Goal: Task Accomplishment & Management: Manage account settings

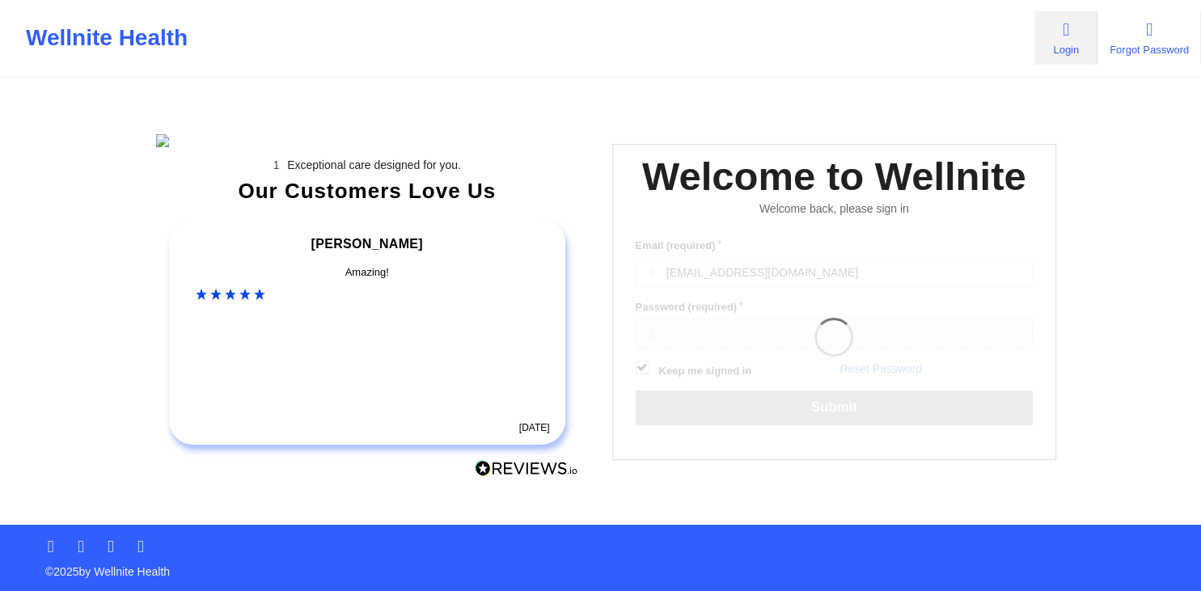
scroll to position [150, 0]
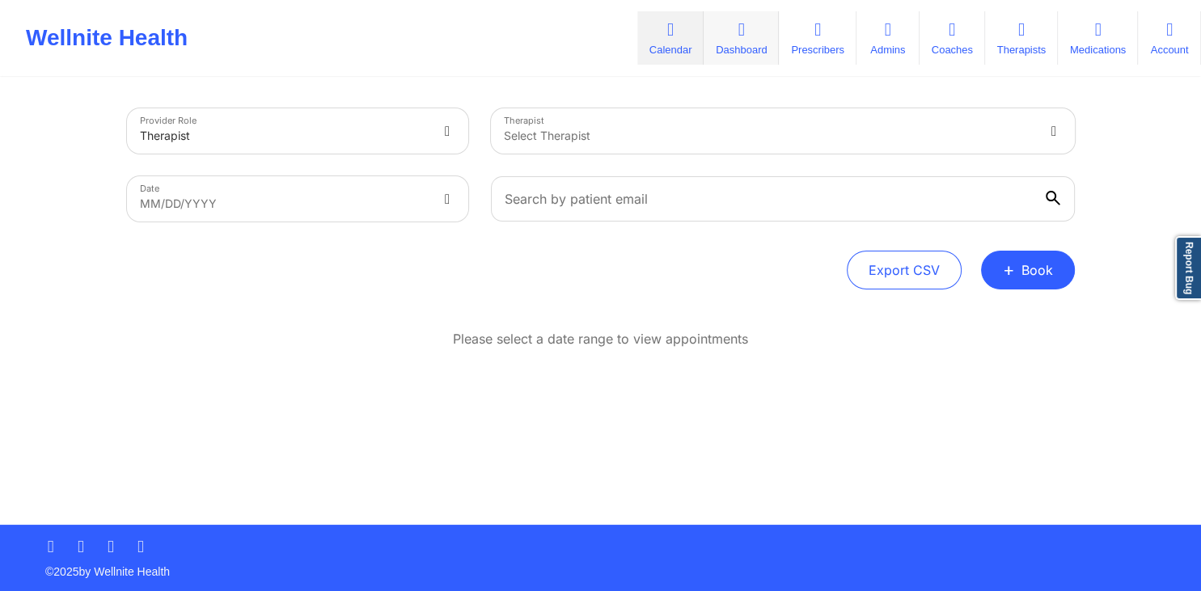
click at [730, 41] on link "Dashboard" at bounding box center [741, 37] width 75 height 53
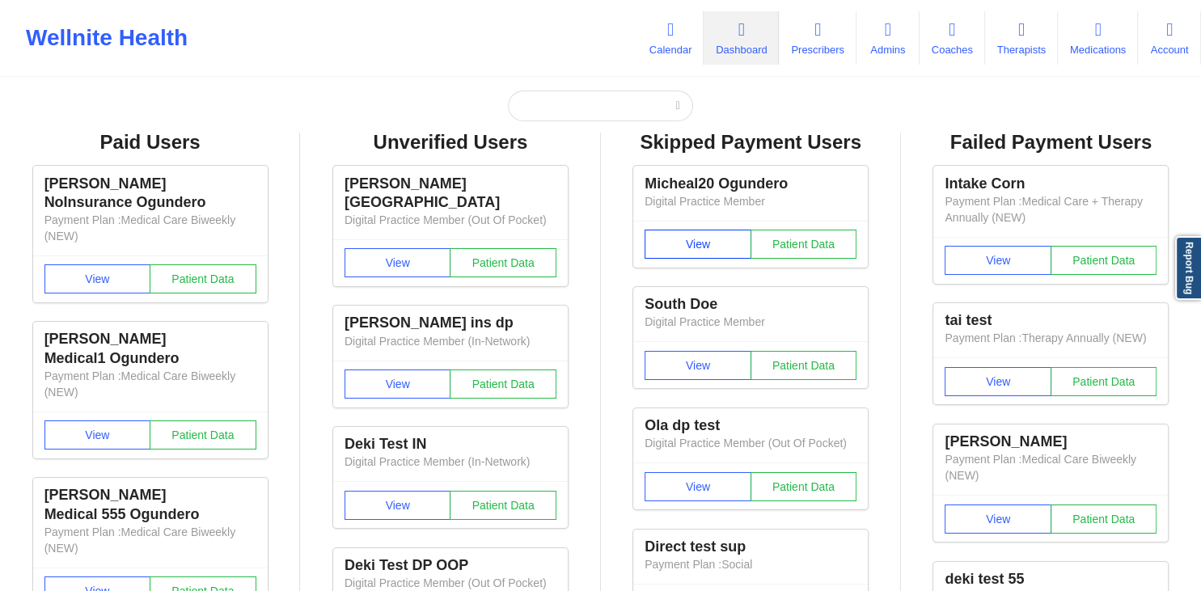
click at [689, 235] on button "View" at bounding box center [698, 244] width 107 height 29
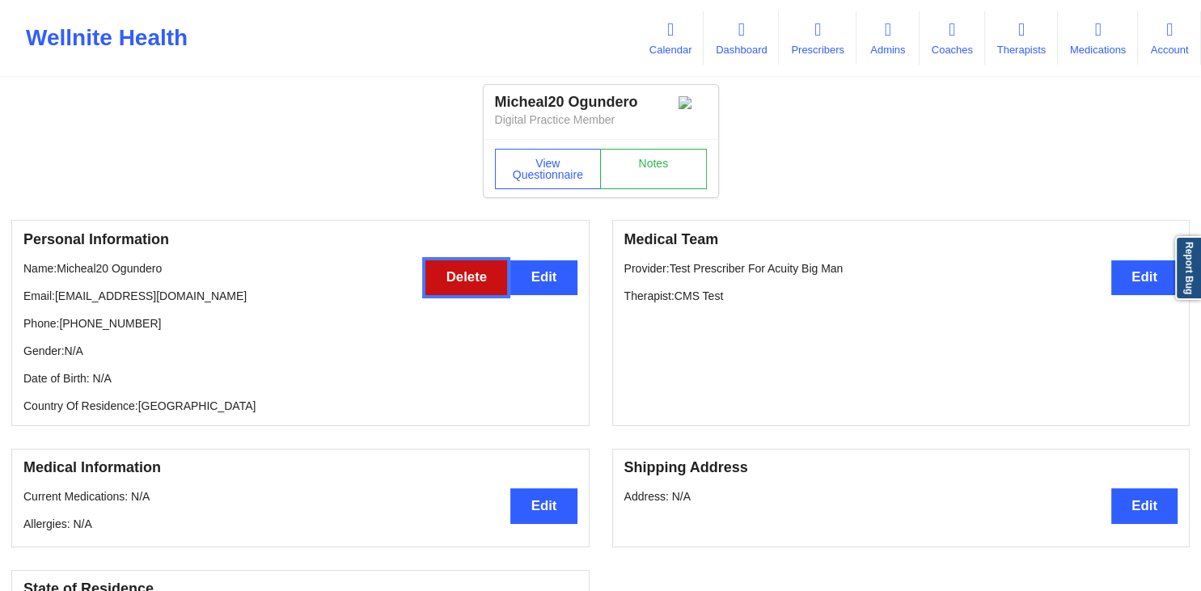
click at [446, 279] on button "Delete" at bounding box center [466, 277] width 82 height 35
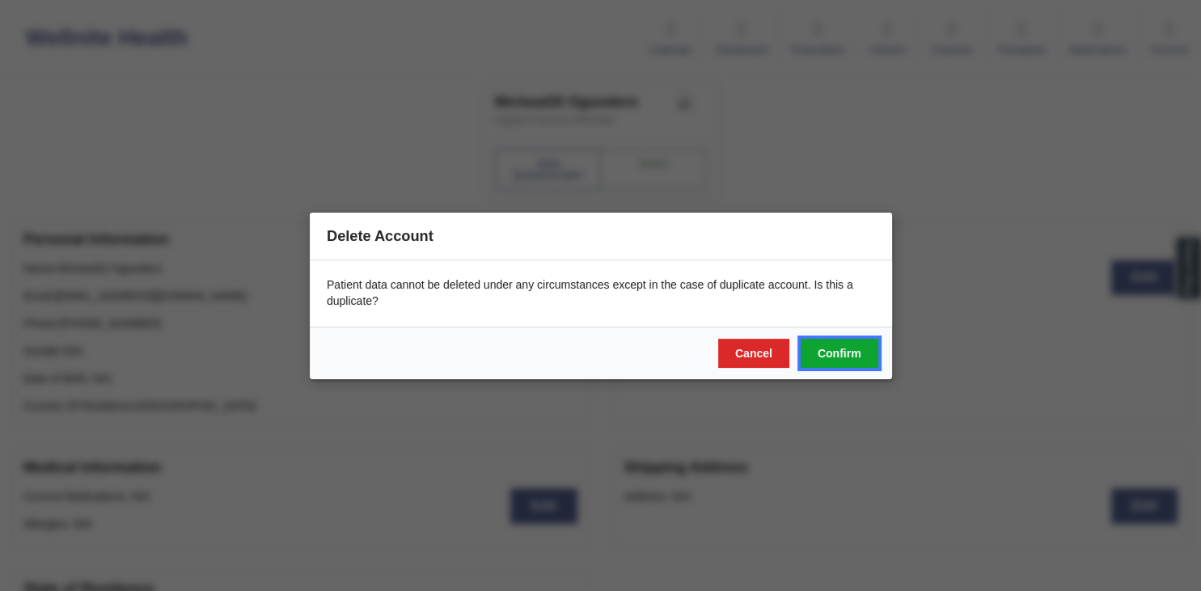
drag, startPoint x: 848, startPoint y: 356, endPoint x: 819, endPoint y: 358, distance: 28.4
click at [848, 356] on button "Confirm" at bounding box center [839, 352] width 78 height 29
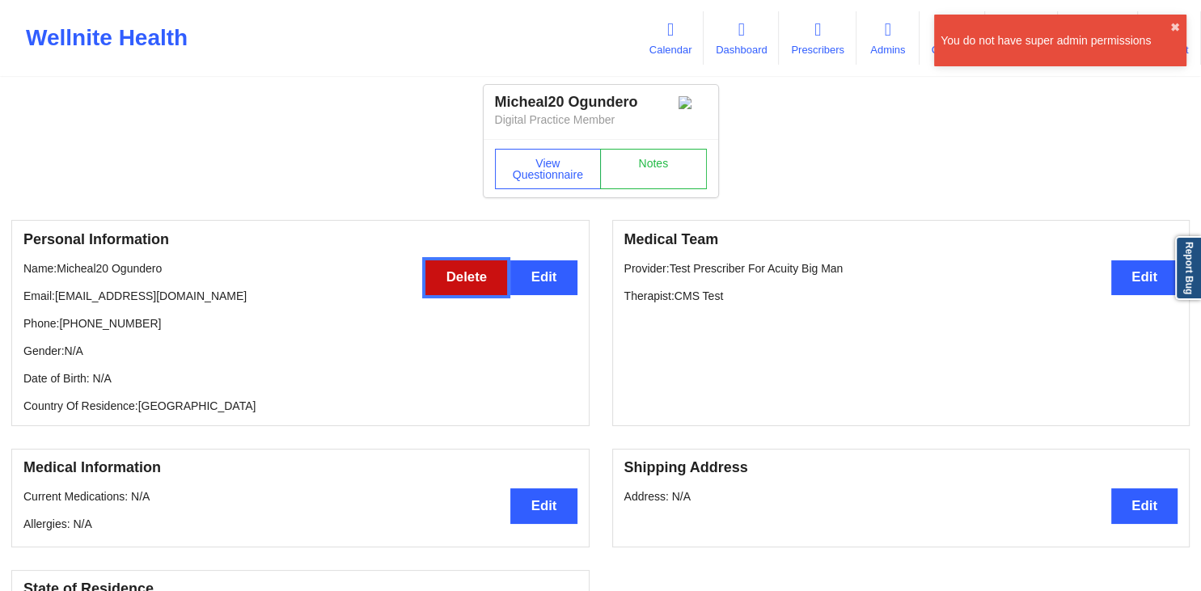
click at [472, 285] on button "Delete" at bounding box center [466, 277] width 82 height 35
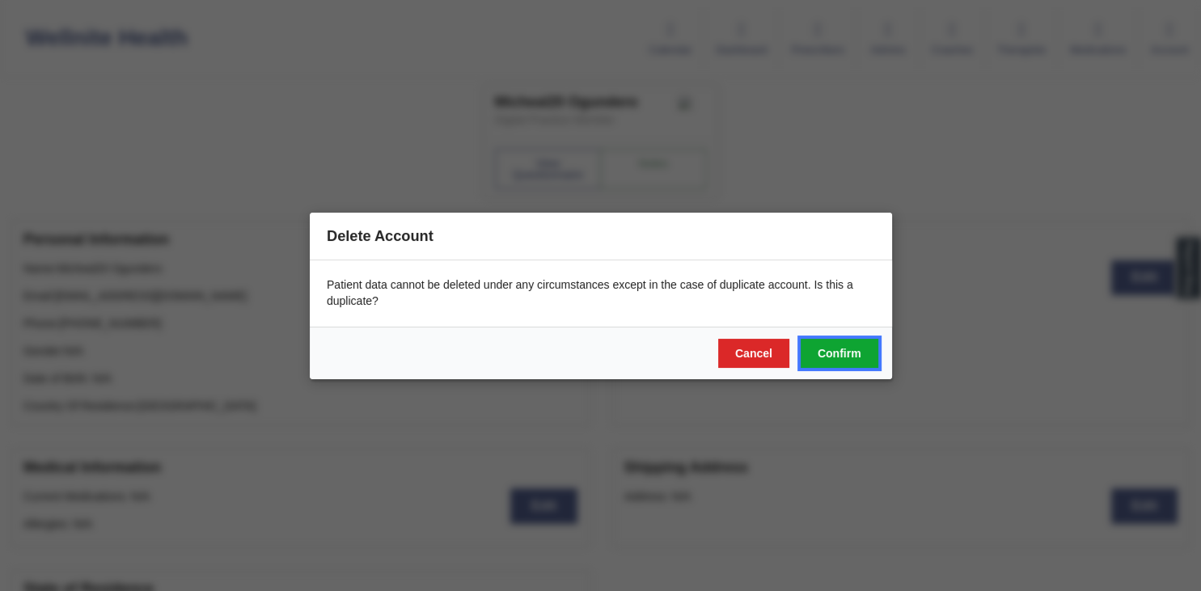
click at [814, 348] on button "Confirm" at bounding box center [839, 352] width 78 height 29
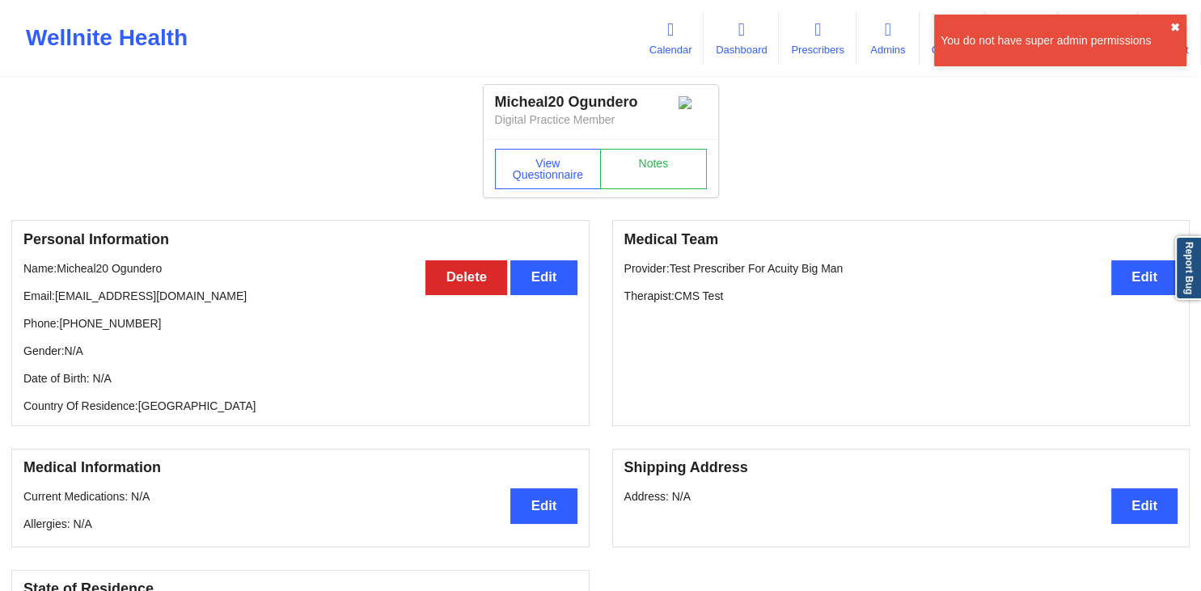
click at [1178, 26] on button "✖︎" at bounding box center [1175, 27] width 10 height 13
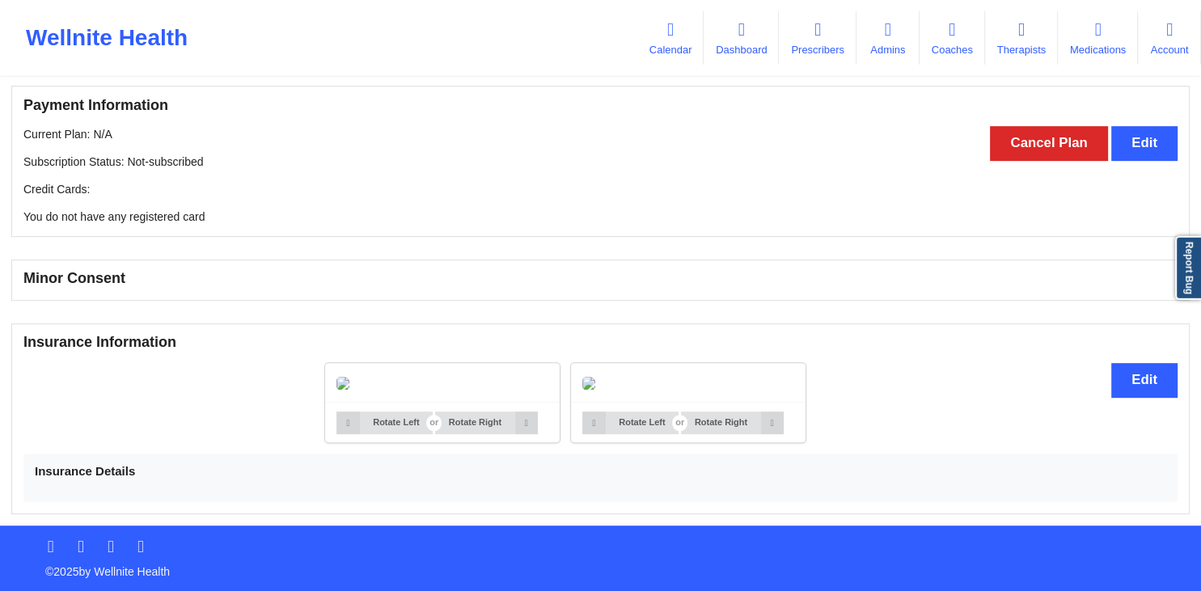
scroll to position [803, 0]
click at [1166, 36] on icon at bounding box center [1169, 30] width 21 height 18
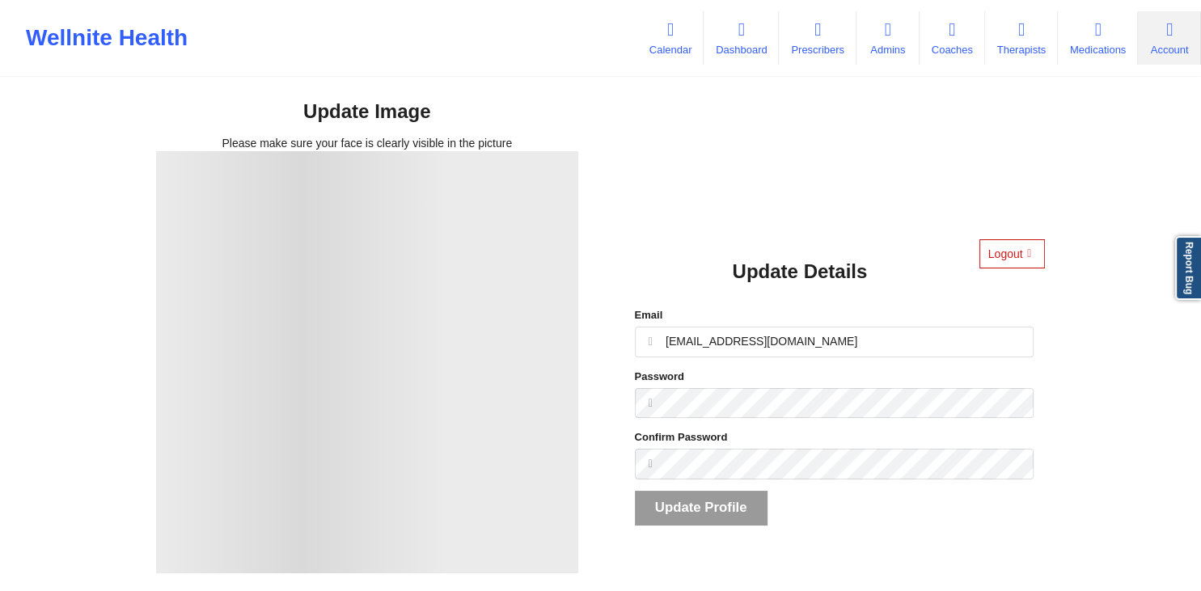
click at [990, 251] on button "Logout" at bounding box center [1012, 253] width 66 height 29
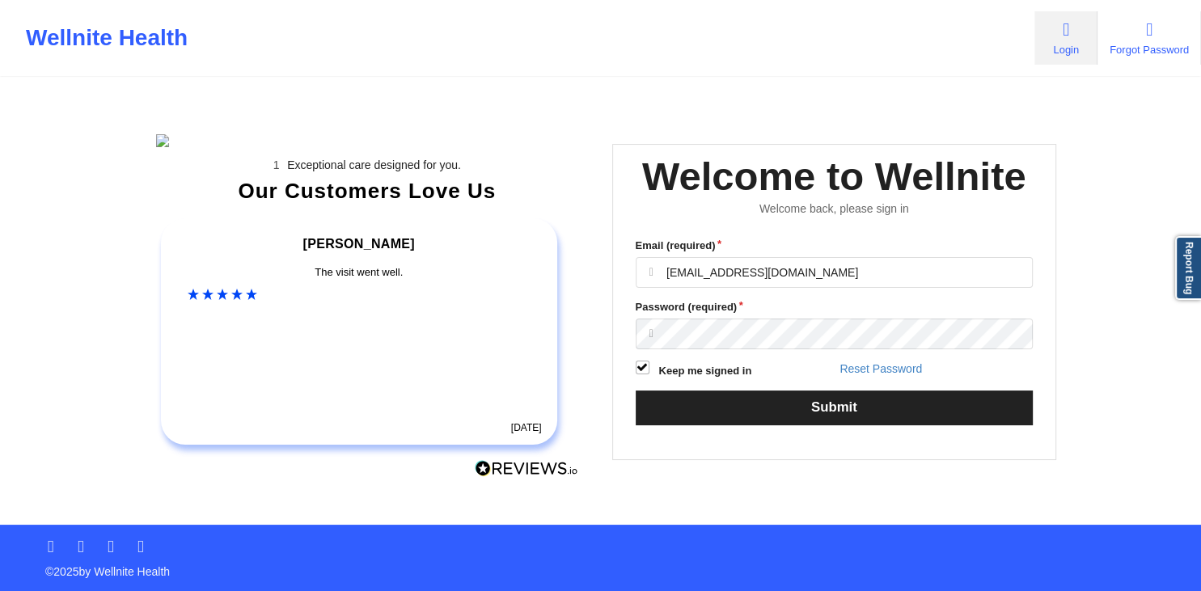
click at [263, 147] on img at bounding box center [367, 140] width 422 height 13
click at [806, 288] on input "[EMAIL_ADDRESS][DOMAIN_NAME]" at bounding box center [835, 272] width 398 height 31
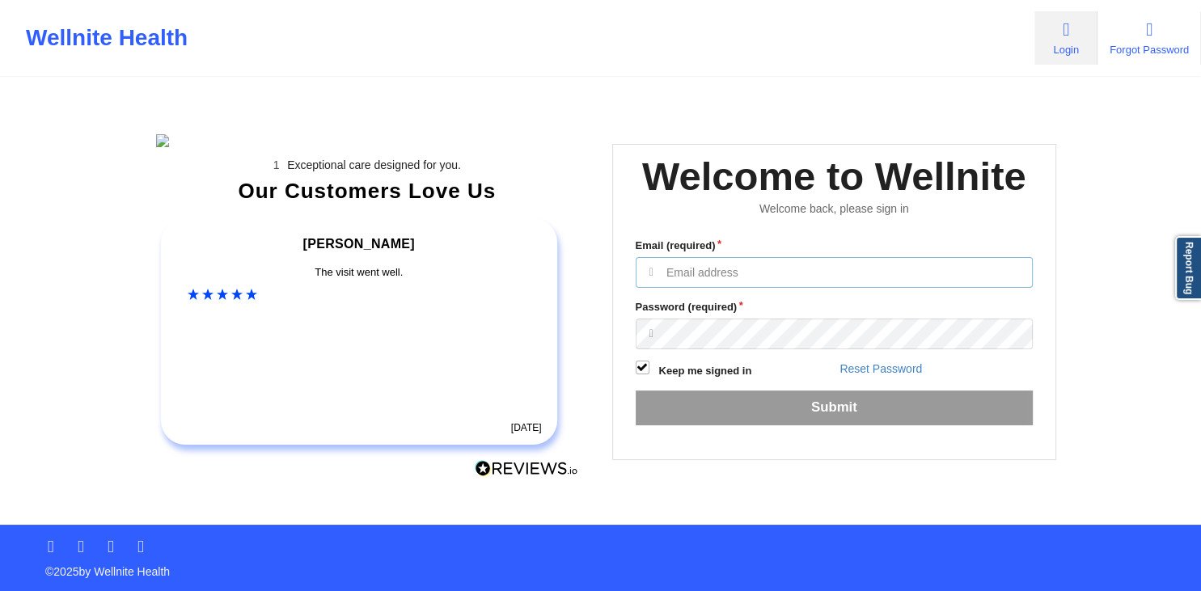
paste input "[EMAIL_ADDRESS][DOMAIN_NAME]"
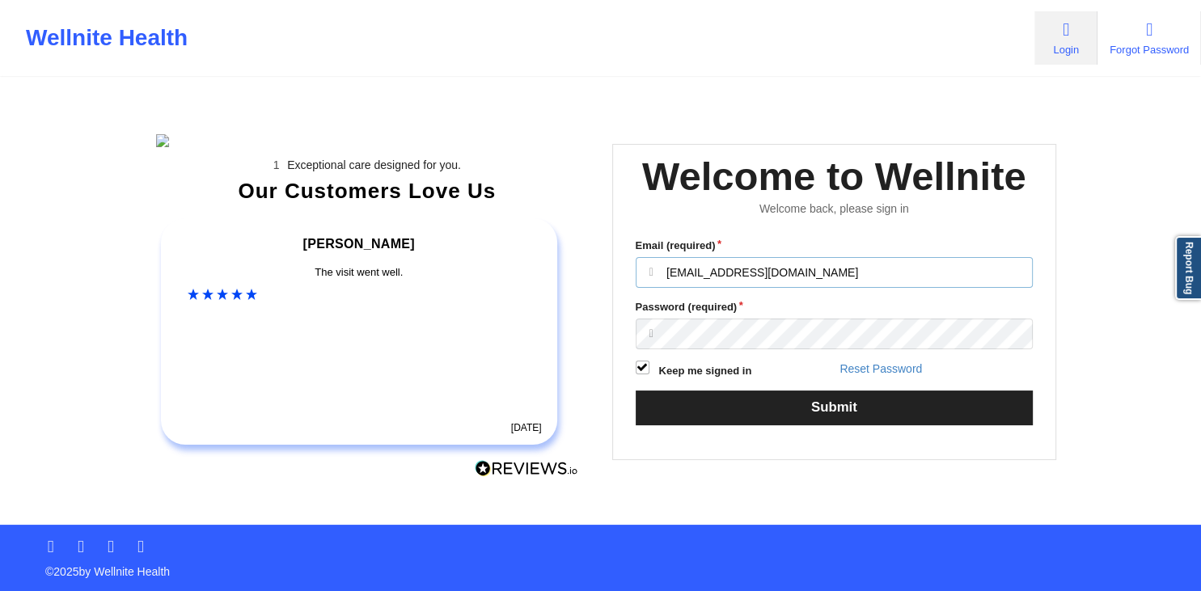
type input "[EMAIL_ADDRESS][DOMAIN_NAME]"
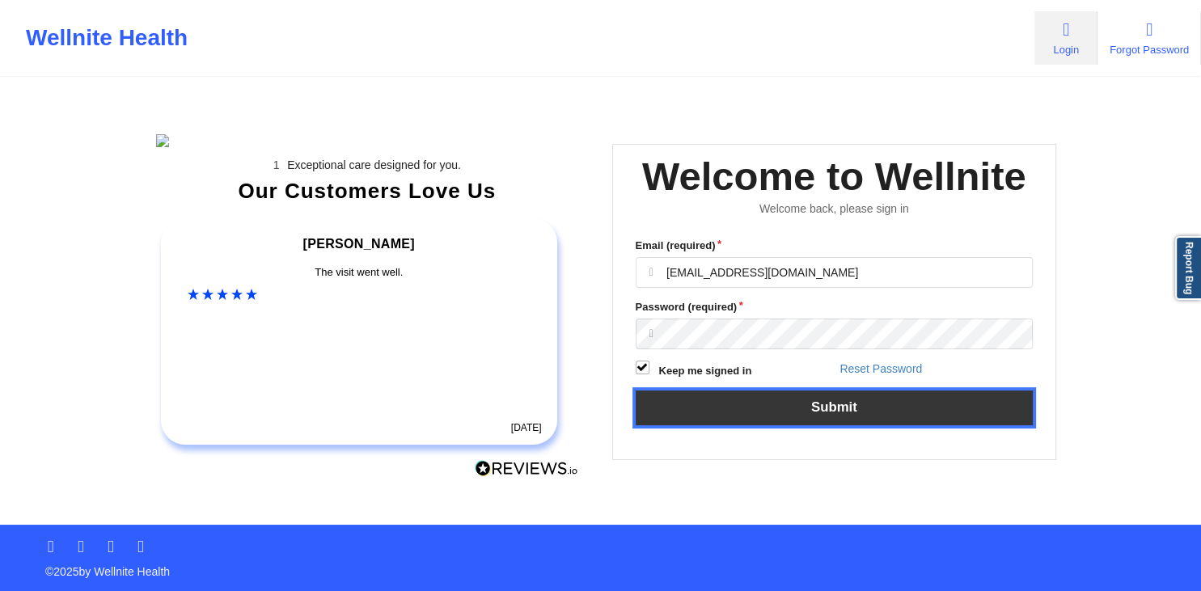
click at [823, 425] on button "Submit" at bounding box center [835, 408] width 398 height 35
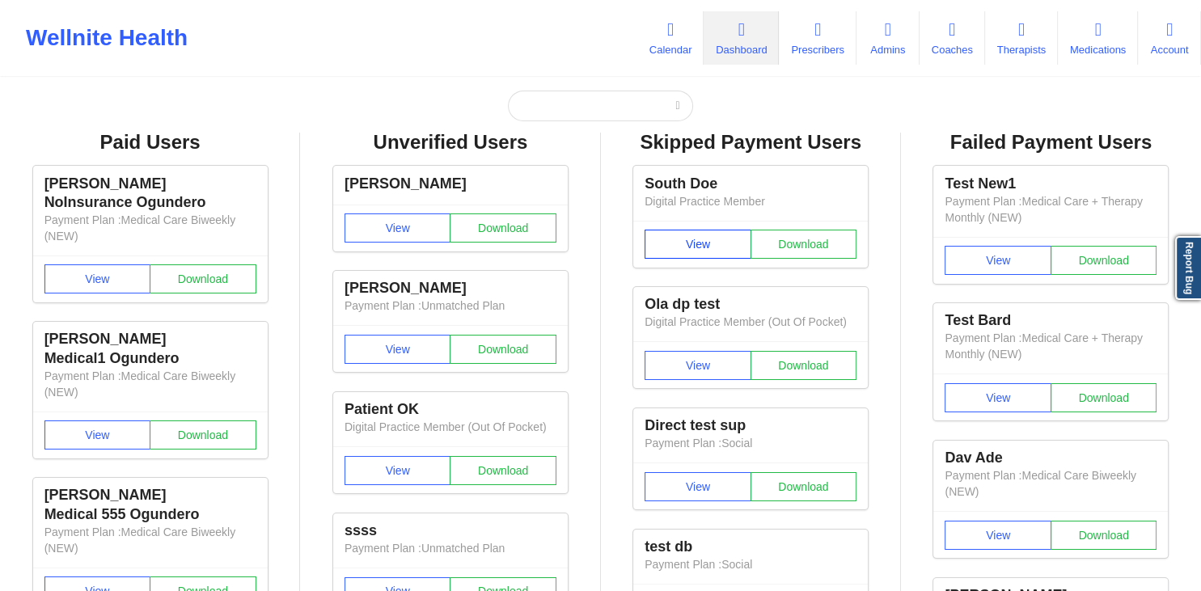
click at [680, 239] on button "View" at bounding box center [698, 244] width 107 height 29
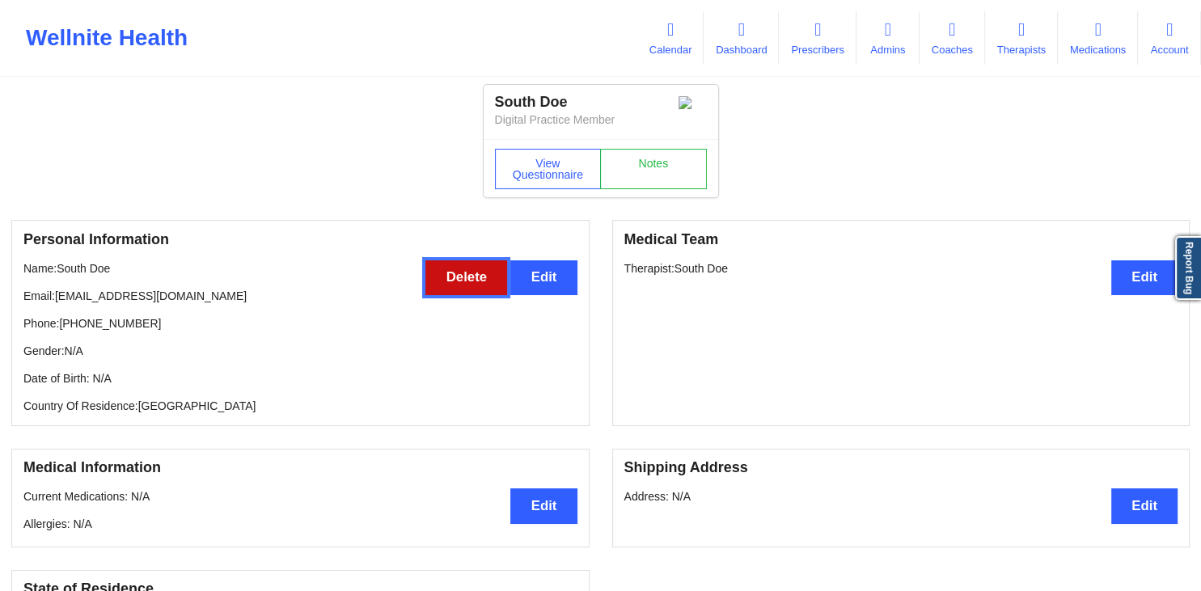
click at [464, 281] on button "Delete" at bounding box center [466, 277] width 82 height 35
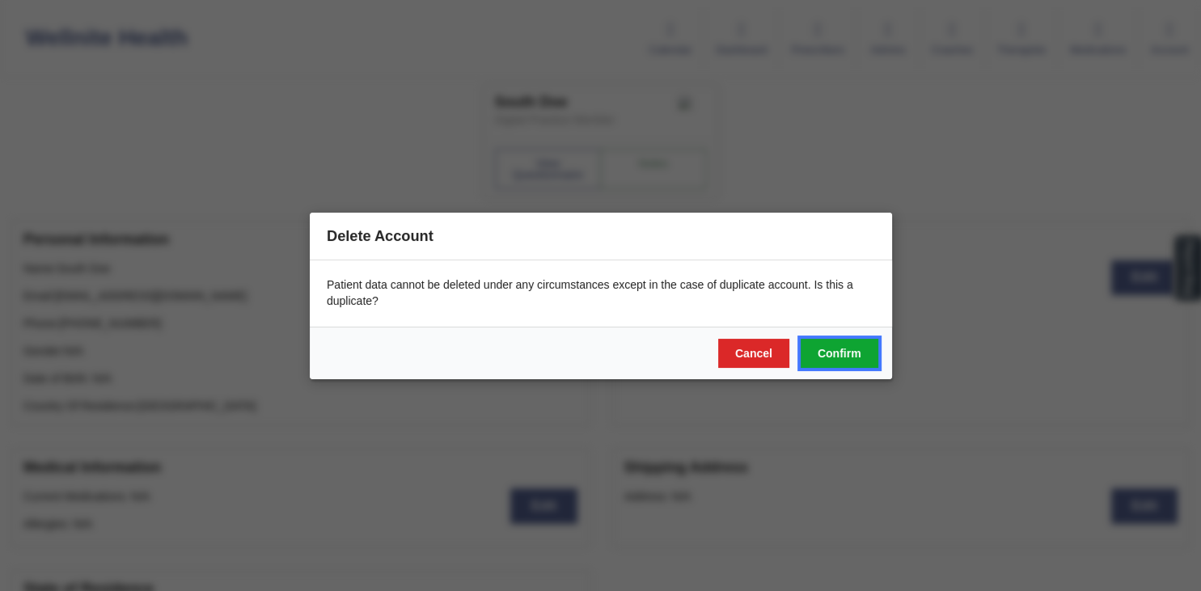
click at [856, 356] on button "Confirm" at bounding box center [839, 352] width 78 height 29
